Goal: Navigation & Orientation: Find specific page/section

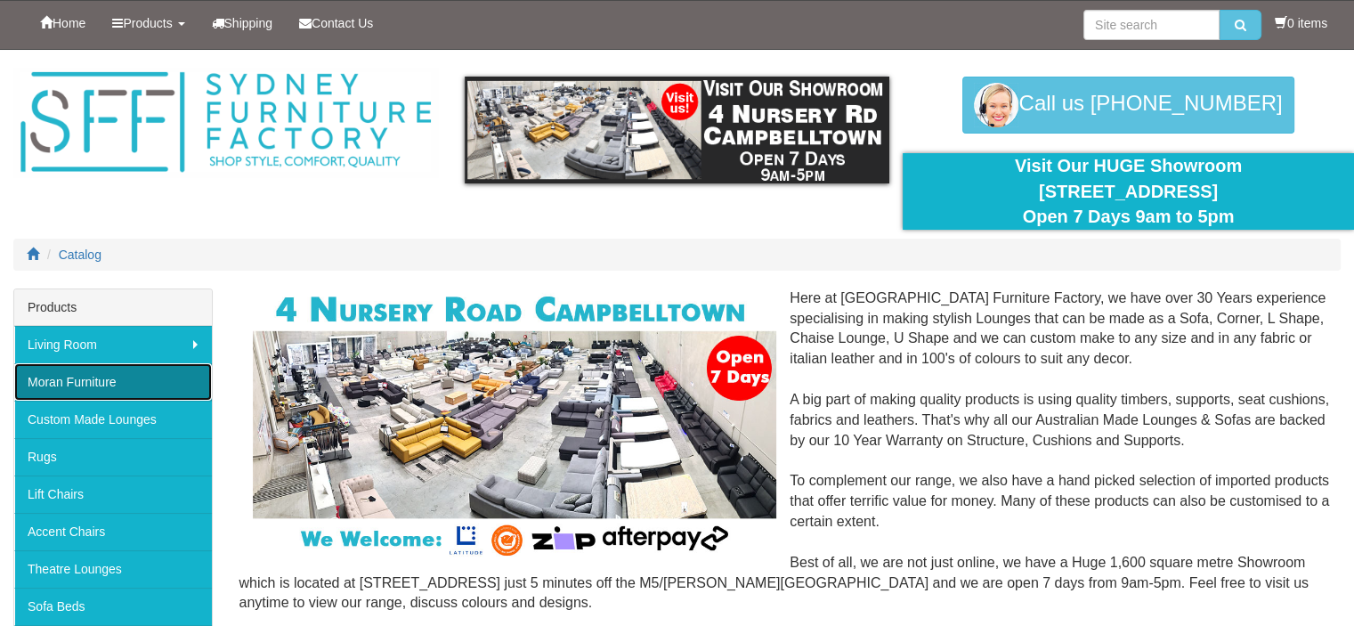
click at [109, 378] on link "Moran Furniture" at bounding box center [113, 381] width 198 height 37
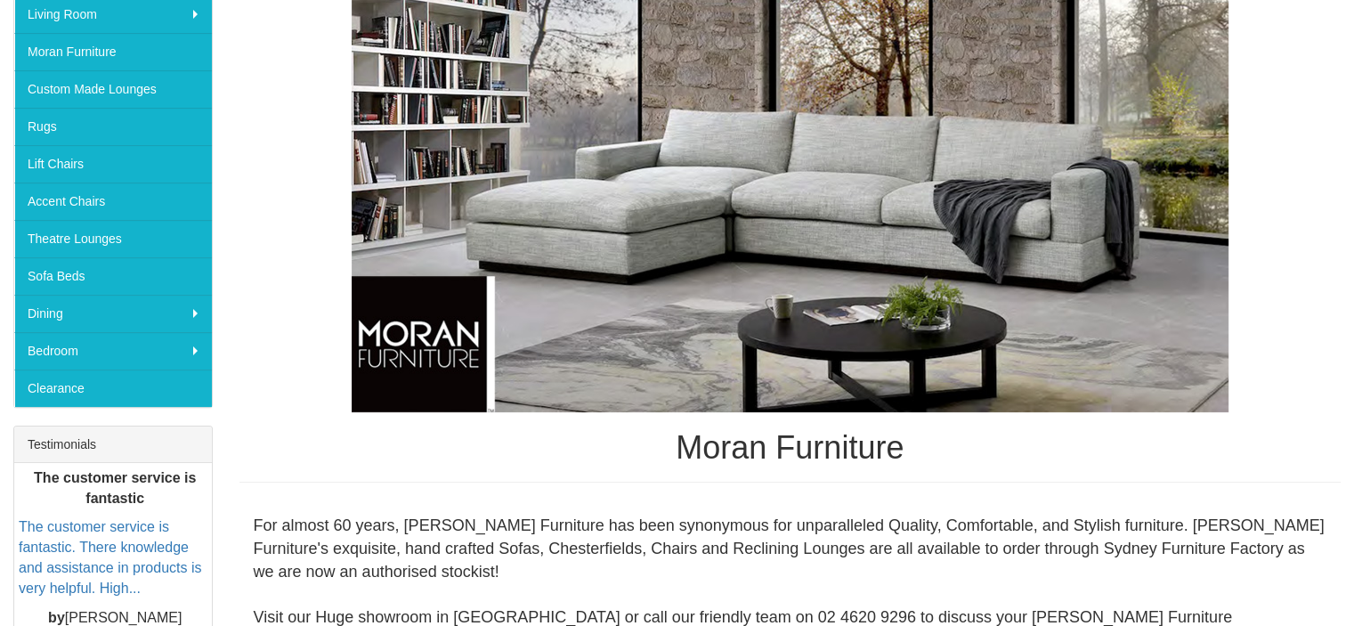
scroll to position [334, 0]
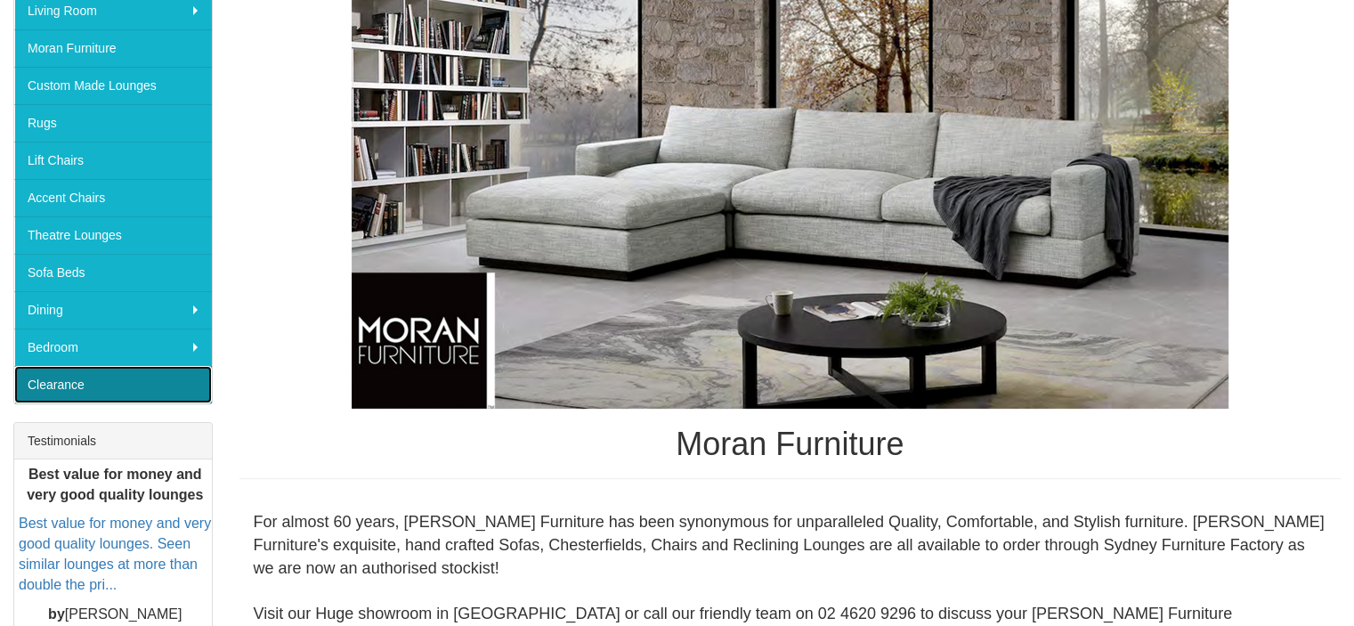
click at [156, 384] on link "Clearance" at bounding box center [113, 384] width 198 height 37
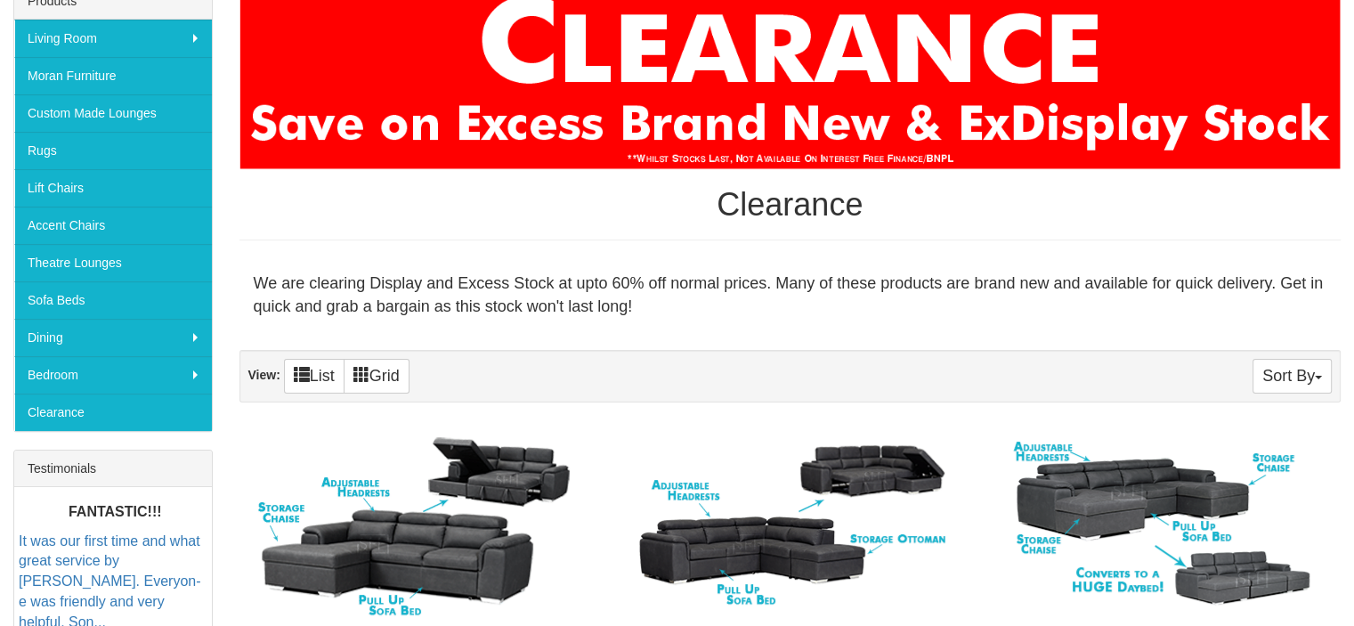
scroll to position [67, 0]
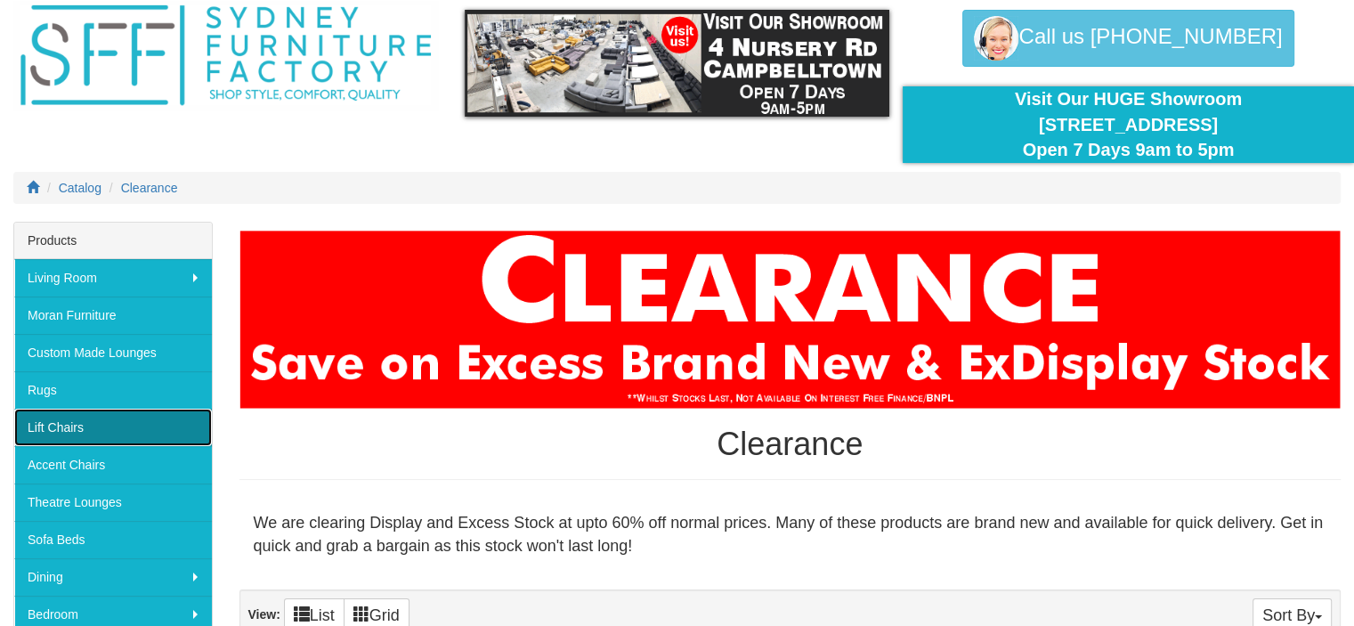
click at [105, 416] on link "Lift Chairs" at bounding box center [113, 427] width 198 height 37
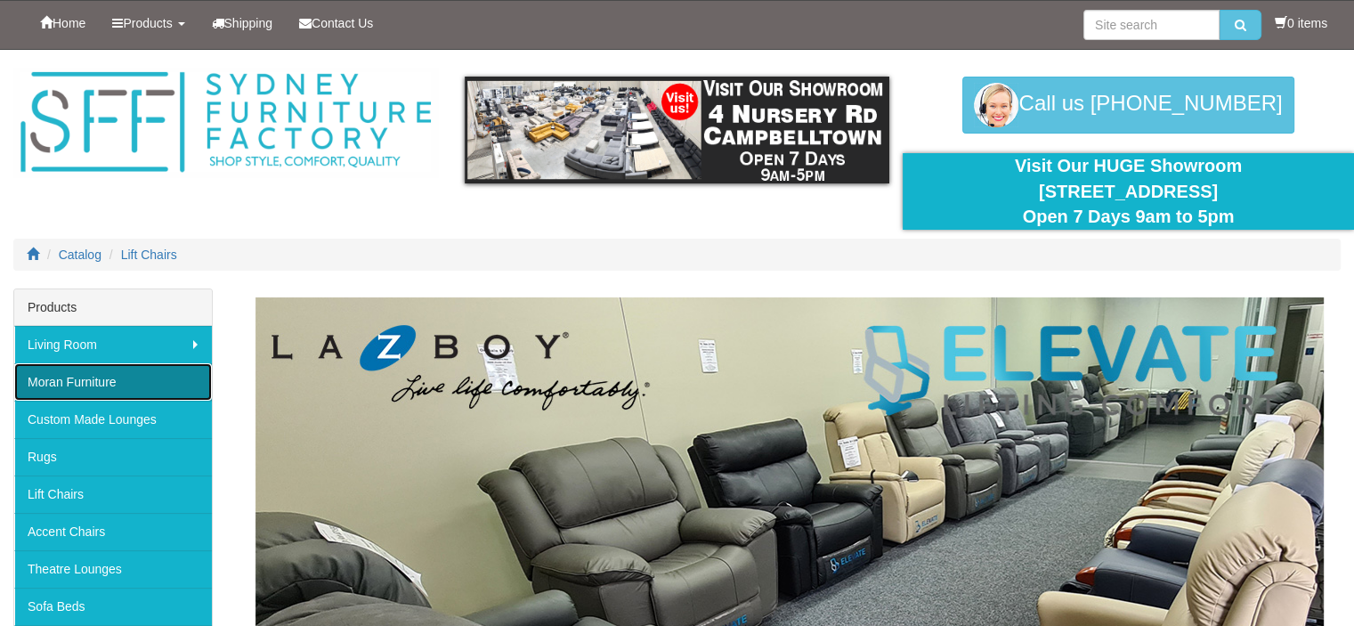
click at [104, 372] on link "Moran Furniture" at bounding box center [113, 381] width 198 height 37
